Goal: Transaction & Acquisition: Purchase product/service

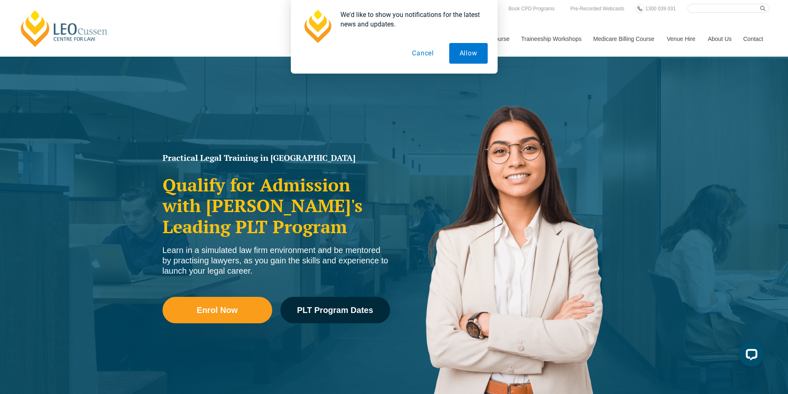
drag, startPoint x: 426, startPoint y: 54, endPoint x: 438, endPoint y: 70, distance: 20.1
click at [409, 36] on div "We'd like to show you notifications for the latest news and updates. Allow Canc…" at bounding box center [394, 37] width 187 height 54
click at [422, 51] on button "Cancel" at bounding box center [423, 53] width 43 height 21
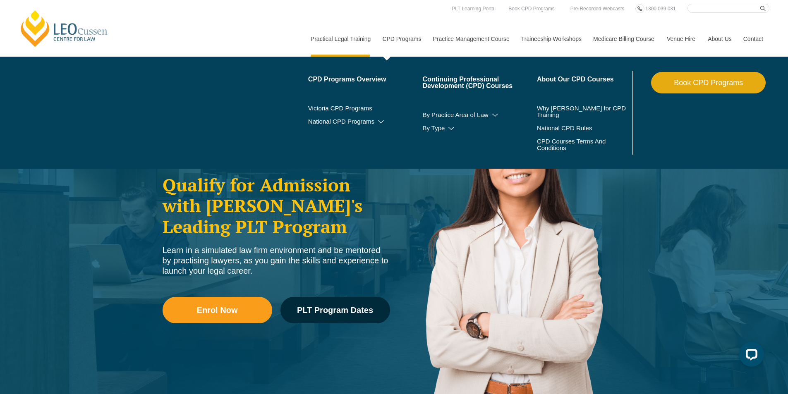
click at [404, 36] on link "CPD Programs" at bounding box center [401, 39] width 50 height 36
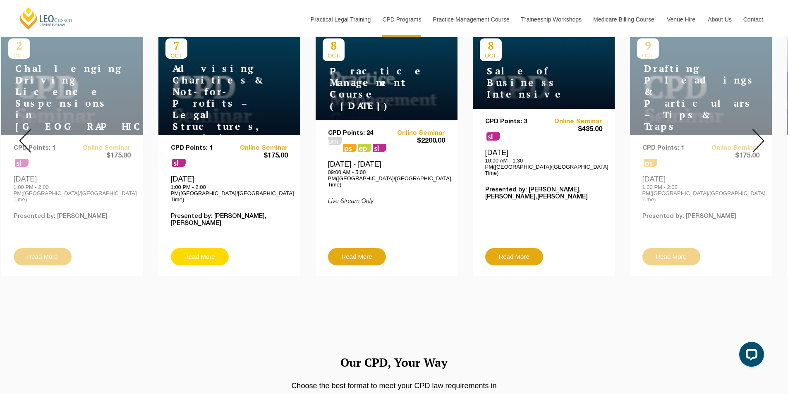
click at [211, 248] on link "Read More" at bounding box center [200, 256] width 58 height 17
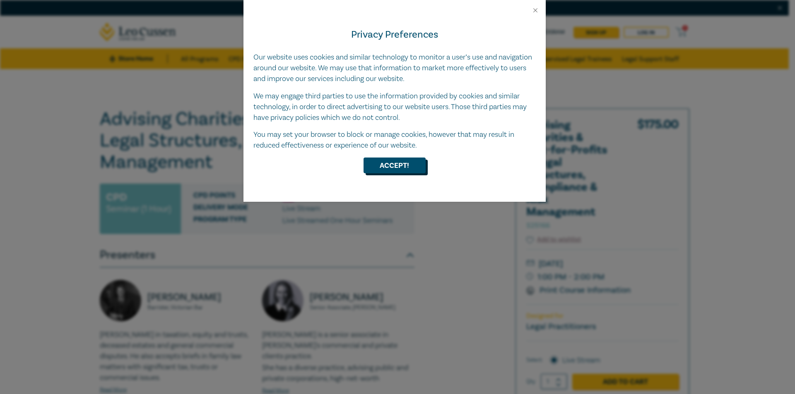
click at [394, 159] on button "Accept!" at bounding box center [394, 166] width 62 height 16
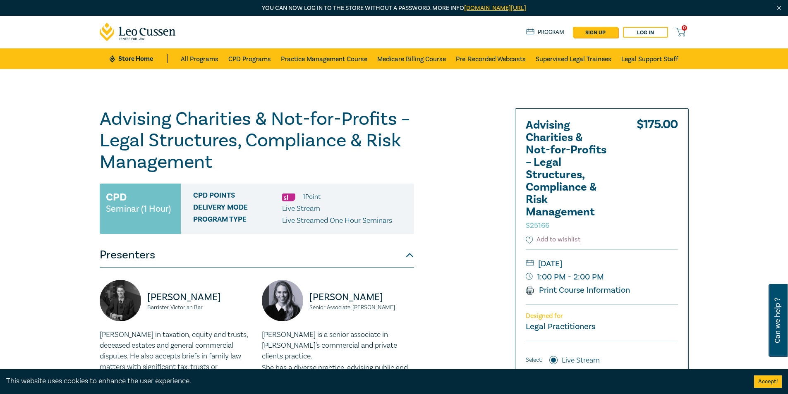
click at [451, 183] on div "Advising Charities & Not-for-Profits – Legal Structures, Compliance & Risk Mana…" at bounding box center [294, 315] width 399 height 414
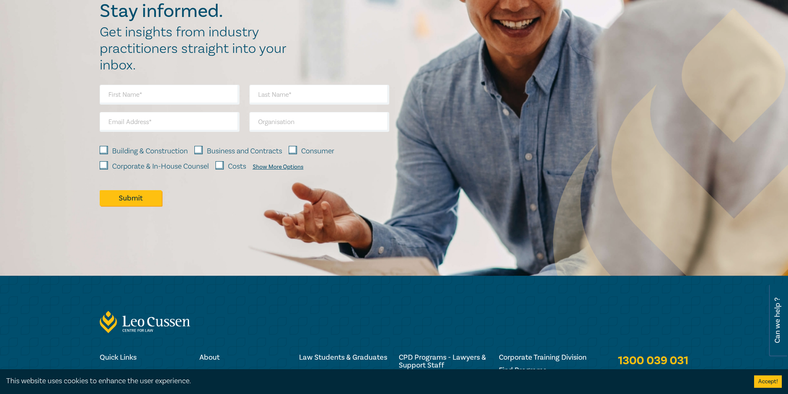
scroll to position [735, 0]
